Goal: Register for event/course

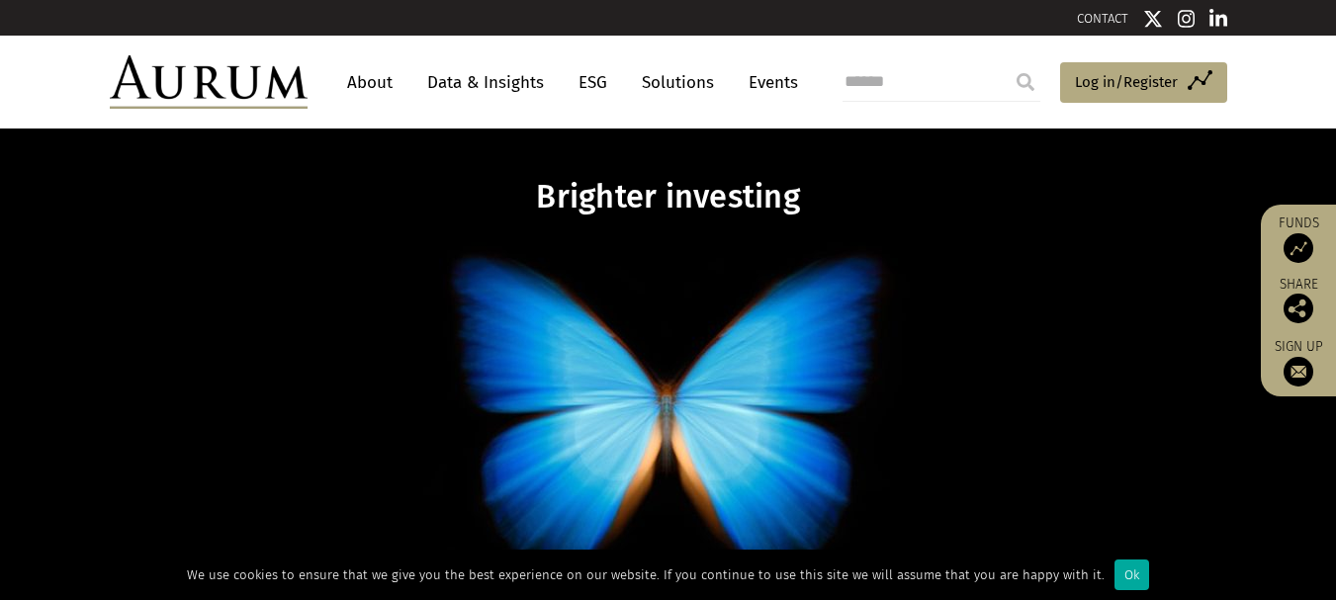
click at [653, 81] on link "Solutions" at bounding box center [678, 82] width 92 height 37
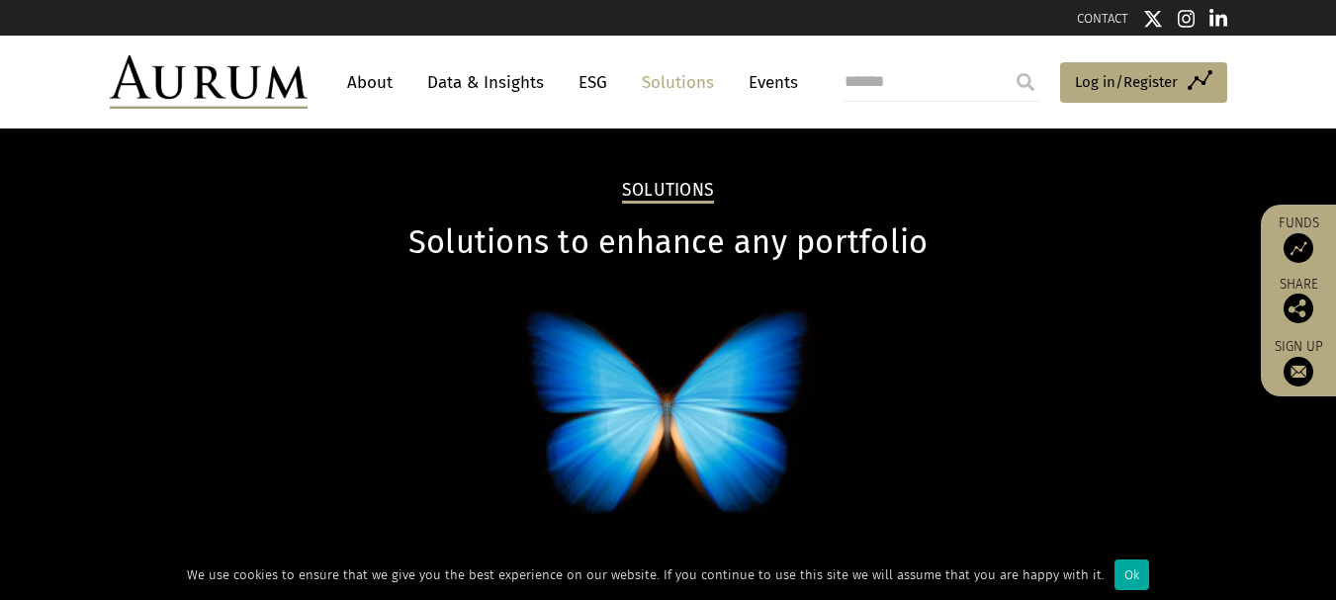
click at [763, 85] on link "Events" at bounding box center [768, 82] width 59 height 37
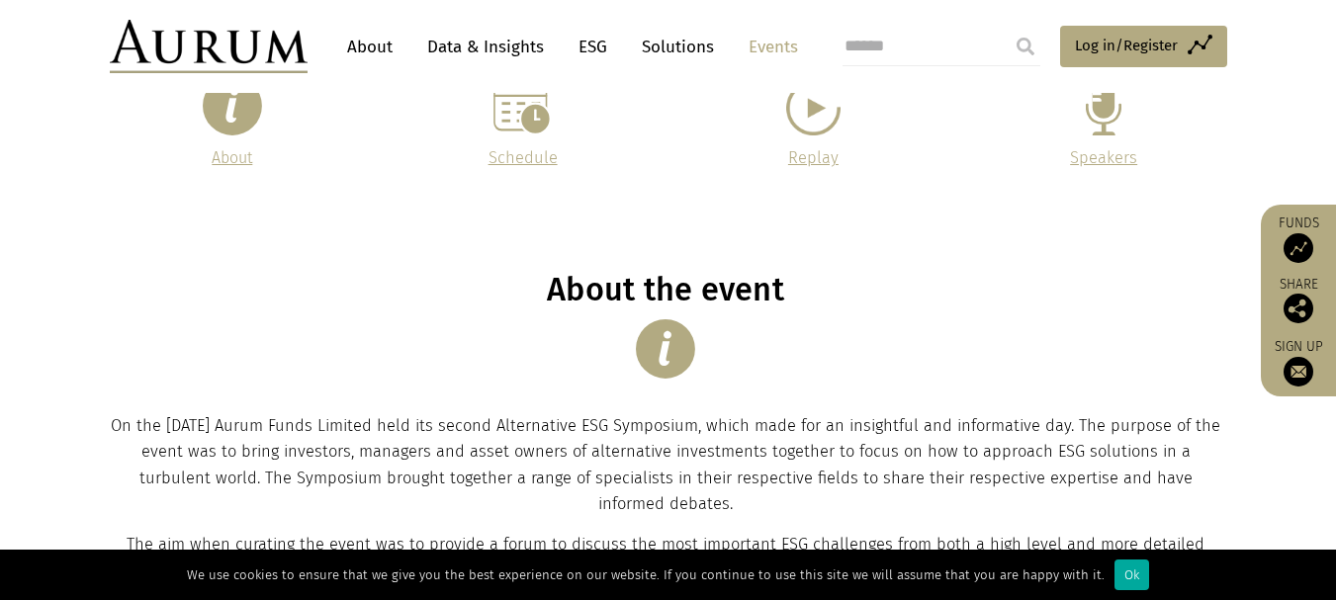
scroll to position [198, 0]
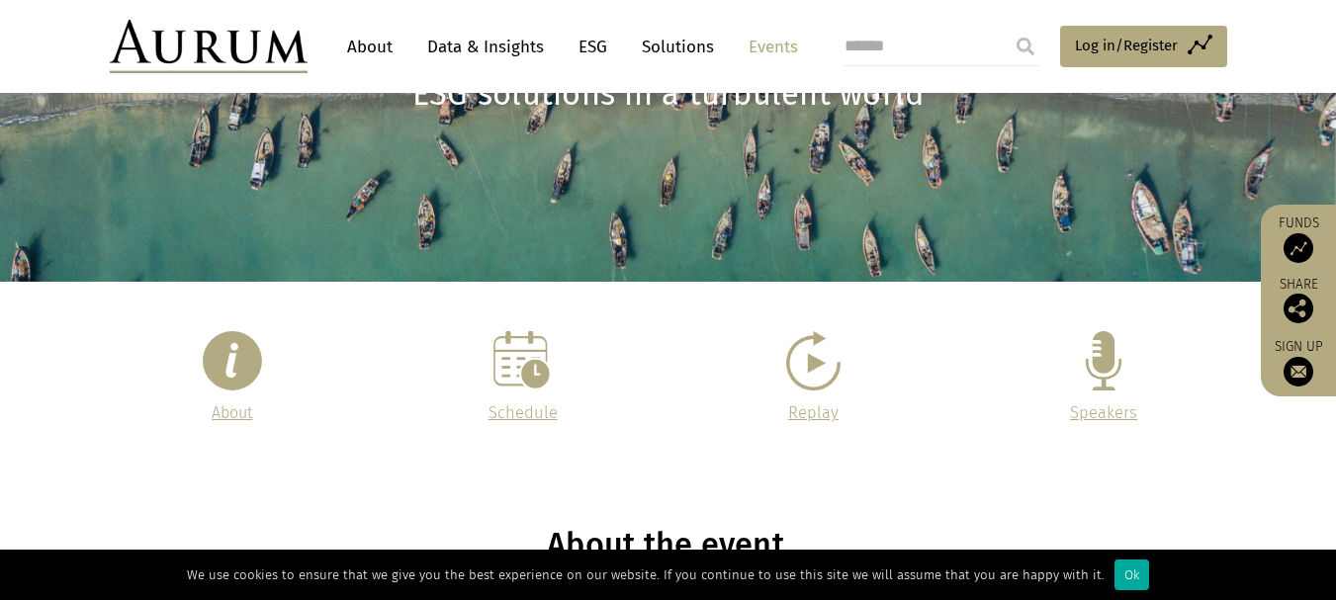
click at [938, 416] on div "About Schedule Replay Speakers" at bounding box center [668, 378] width 1157 height 95
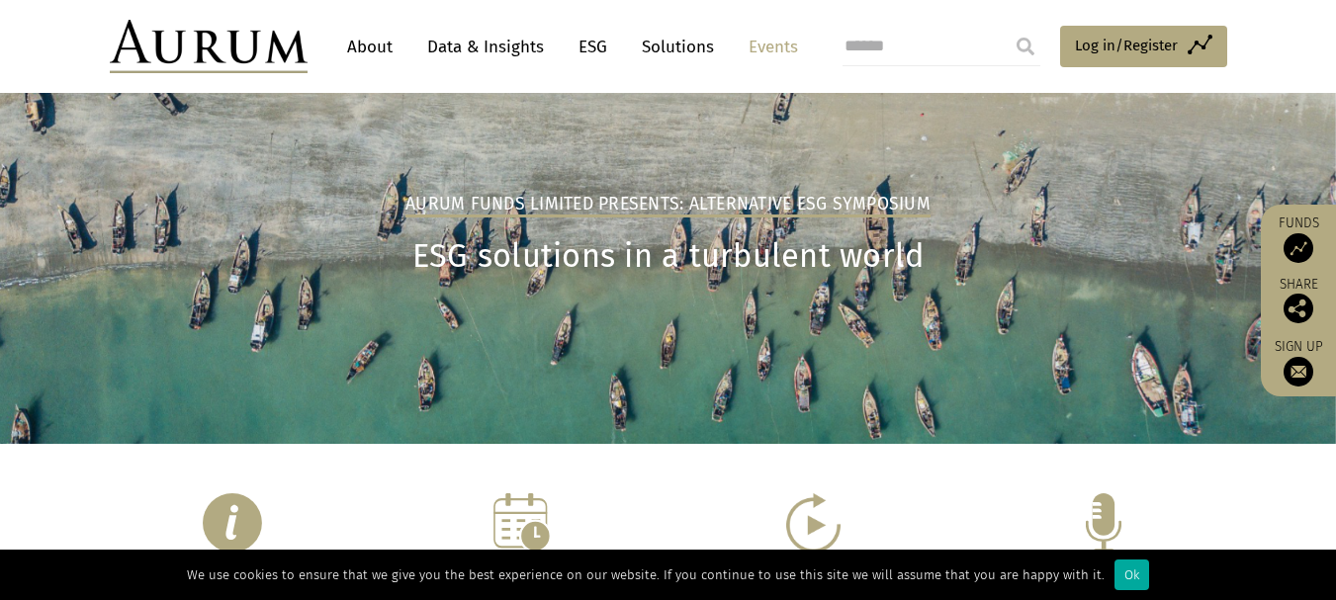
scroll to position [0, 0]
